Goal: Task Accomplishment & Management: Manage account settings

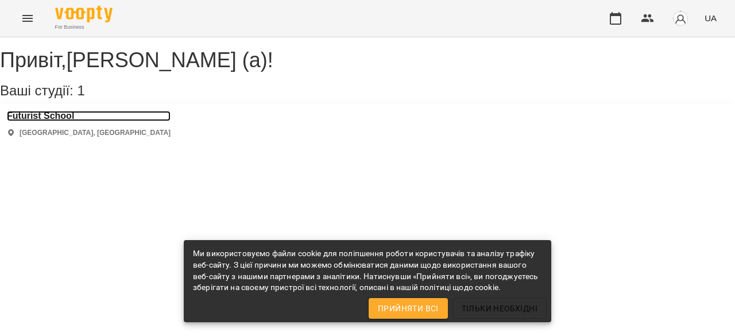
click at [84, 121] on h3 "Futurist School" at bounding box center [89, 116] width 164 height 10
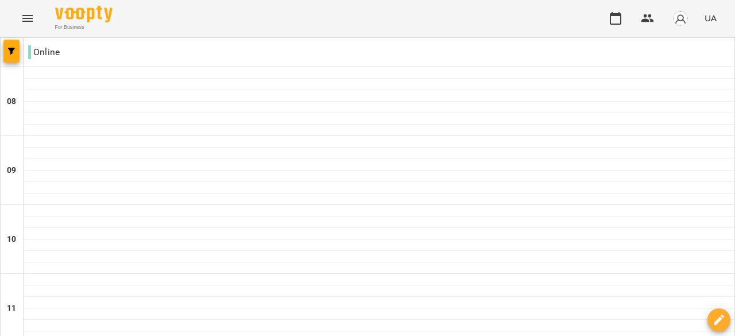
scroll to position [496, 0]
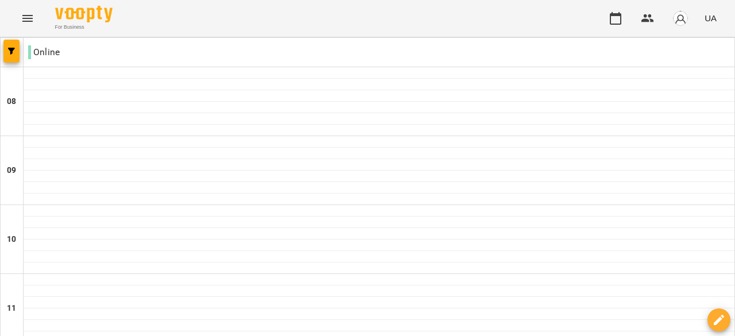
type input "**********"
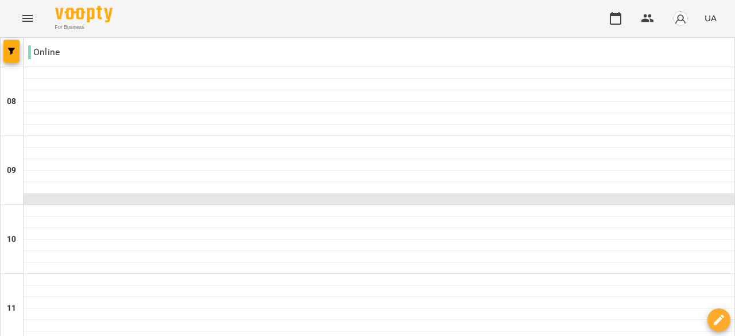
scroll to position [0, 0]
